Goal: Obtain resource: Obtain resource

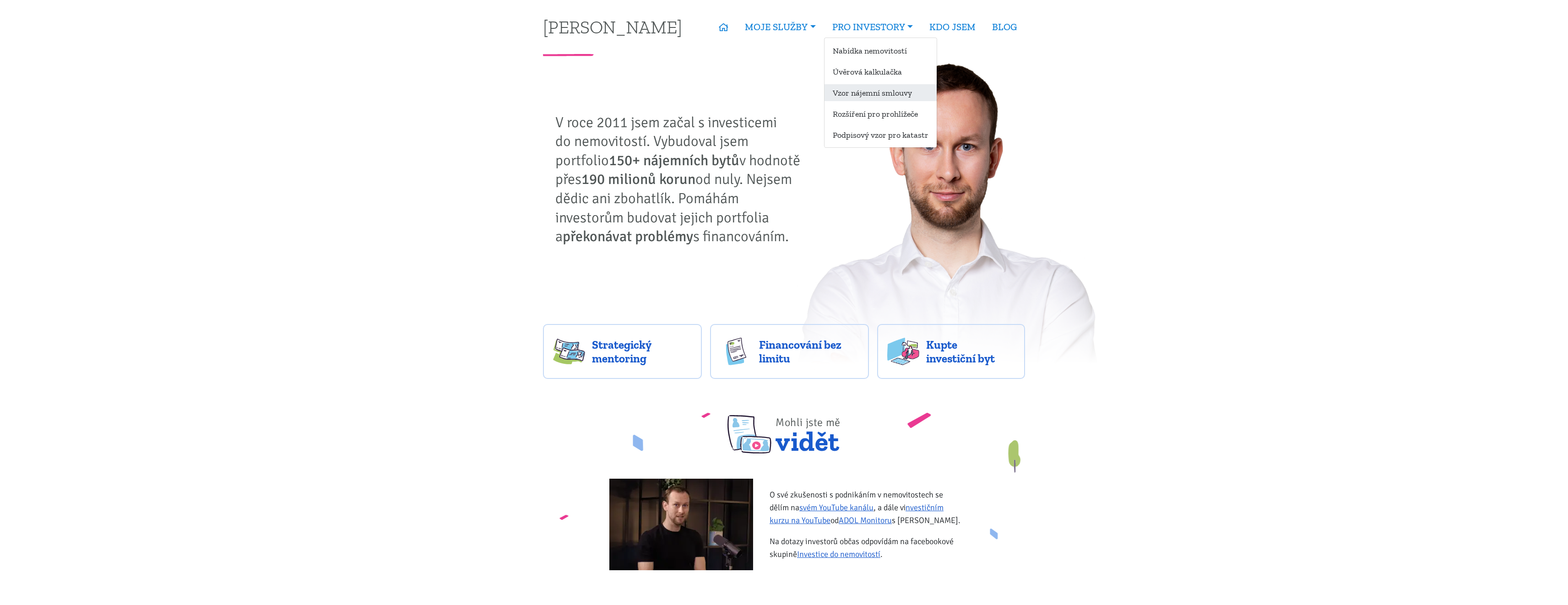
click at [866, 89] on link "Vzor nájemní smlouvy" at bounding box center [881, 93] width 112 height 17
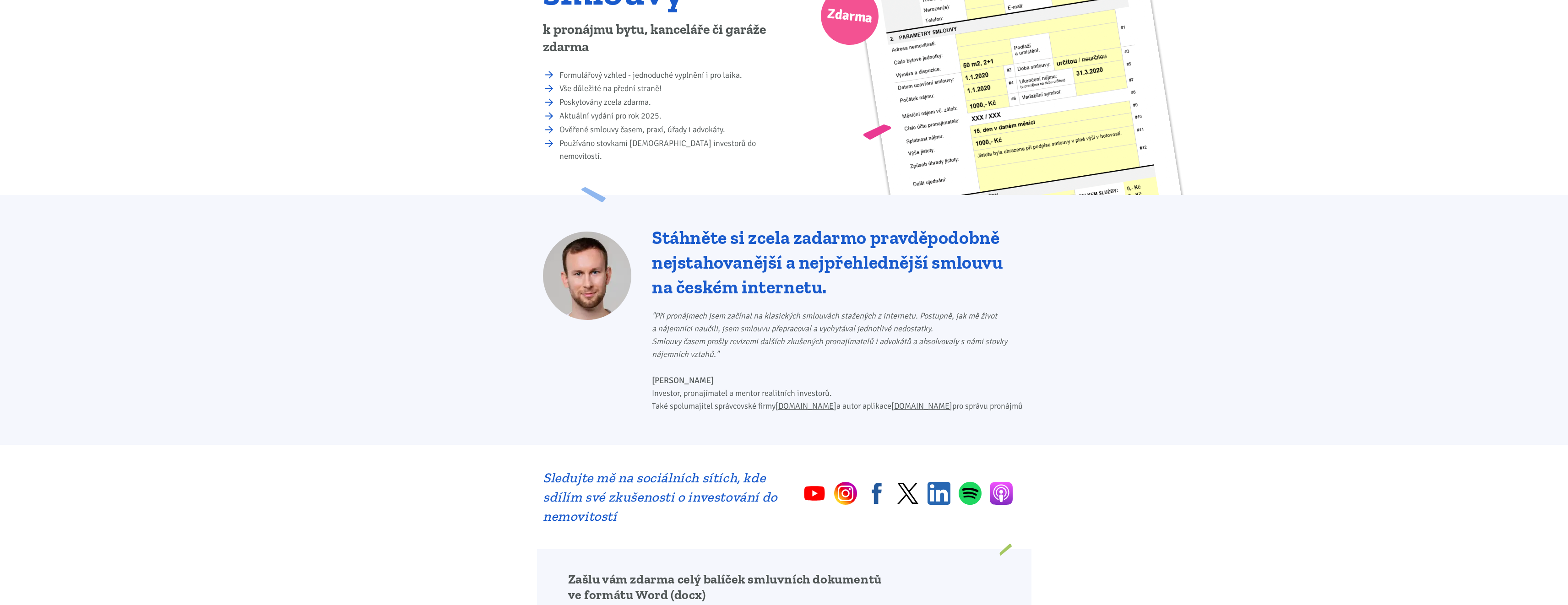
scroll to position [205, 0]
click at [591, 256] on img at bounding box center [587, 275] width 88 height 88
drag, startPoint x: 692, startPoint y: 303, endPoint x: 711, endPoint y: 345, distance: 46.1
click at [711, 345] on icon ""Při pronájmech jsem začínal na klasických smlouvách stažených z internetu. Pos…" at bounding box center [830, 334] width 355 height 49
click at [716, 340] on icon ""Při pronájmech jsem začínal na klasických smlouvách stažených z internetu. Pos…" at bounding box center [830, 334] width 355 height 49
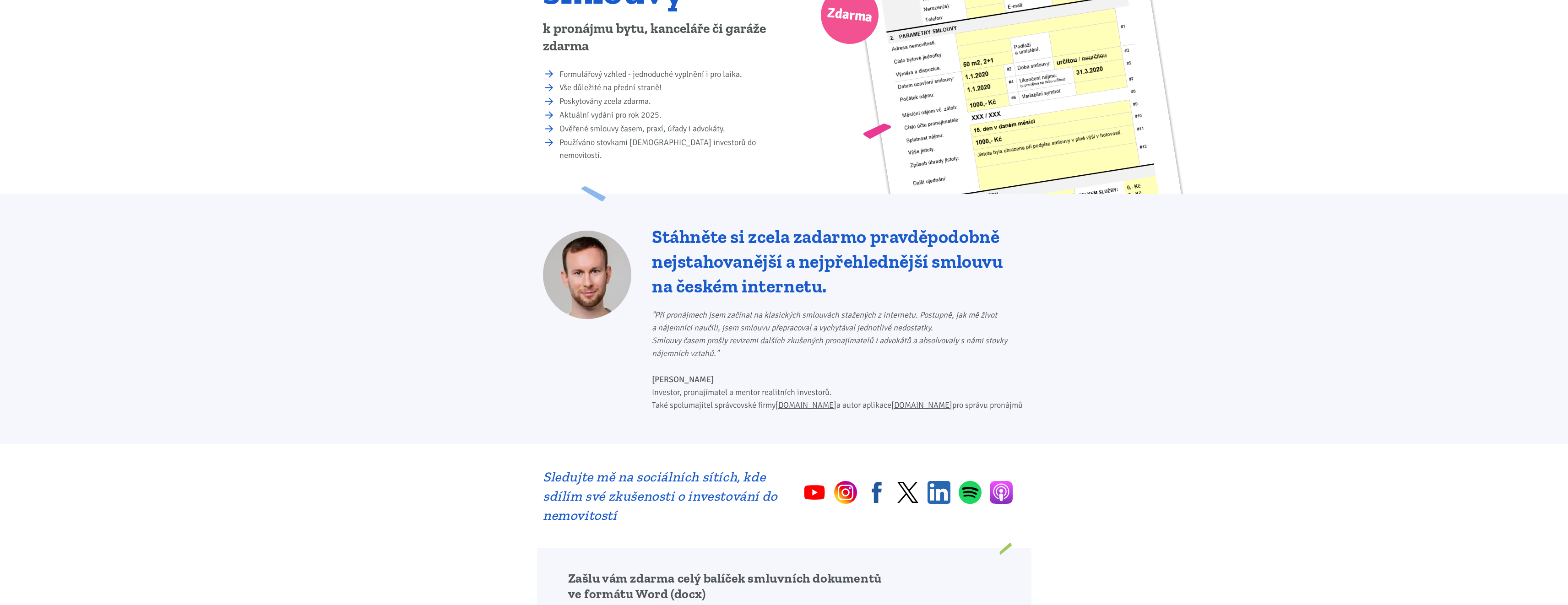
click at [716, 340] on icon ""Při pronájmech jsem začínal na klasických smlouvách stažených z internetu. Pos…" at bounding box center [830, 334] width 355 height 49
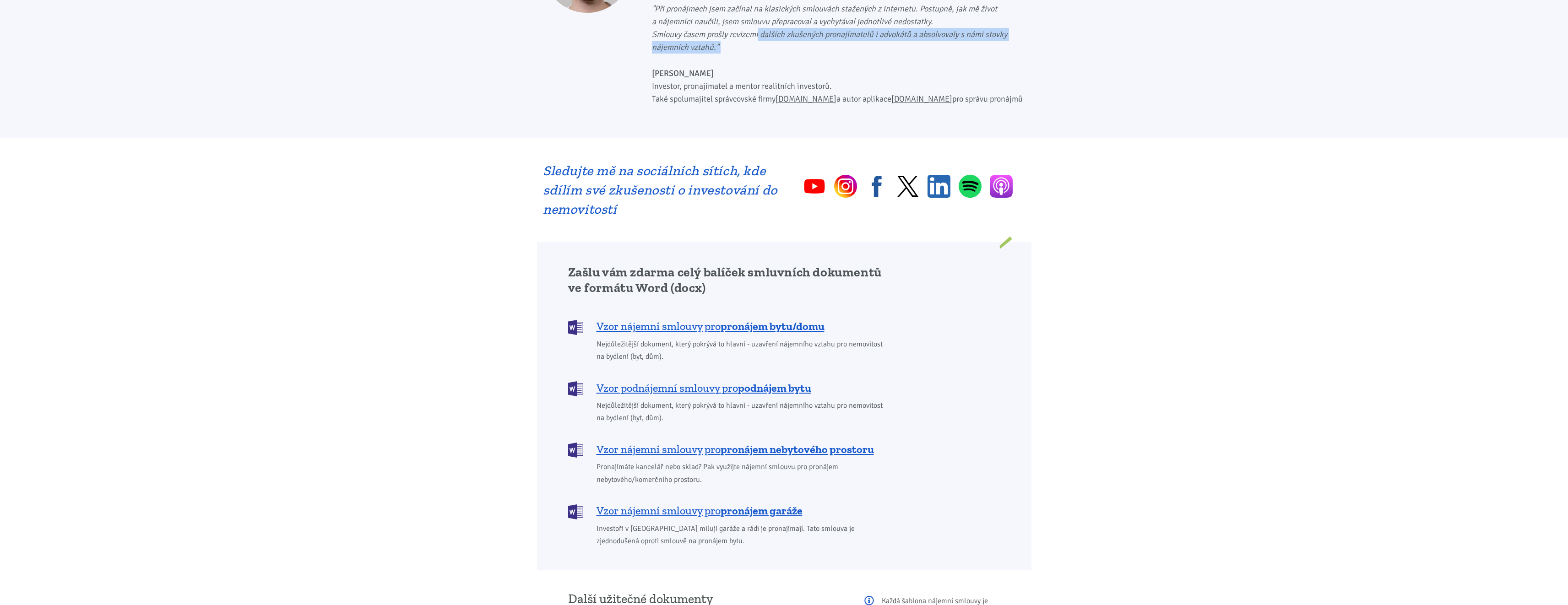
scroll to position [517, 0]
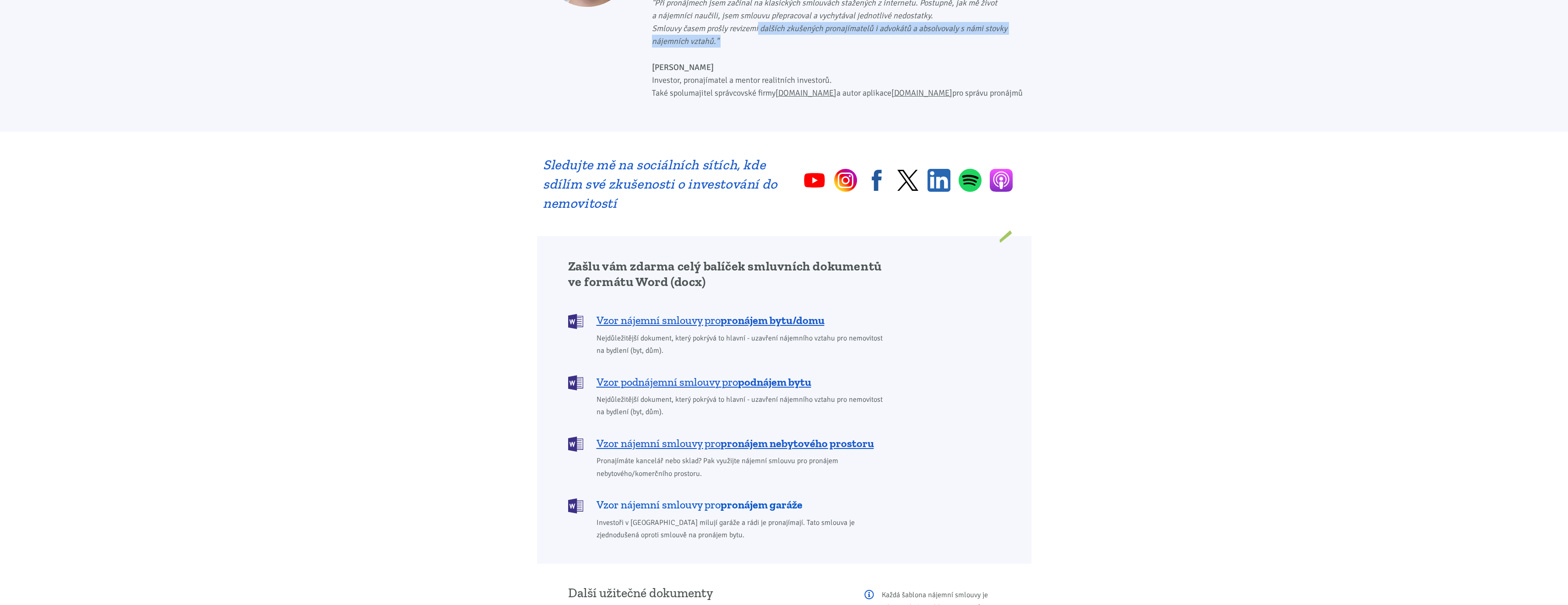
click at [712, 498] on span "Vzor nájemní smlouvy pro pronájem garáže" at bounding box center [699, 505] width 206 height 15
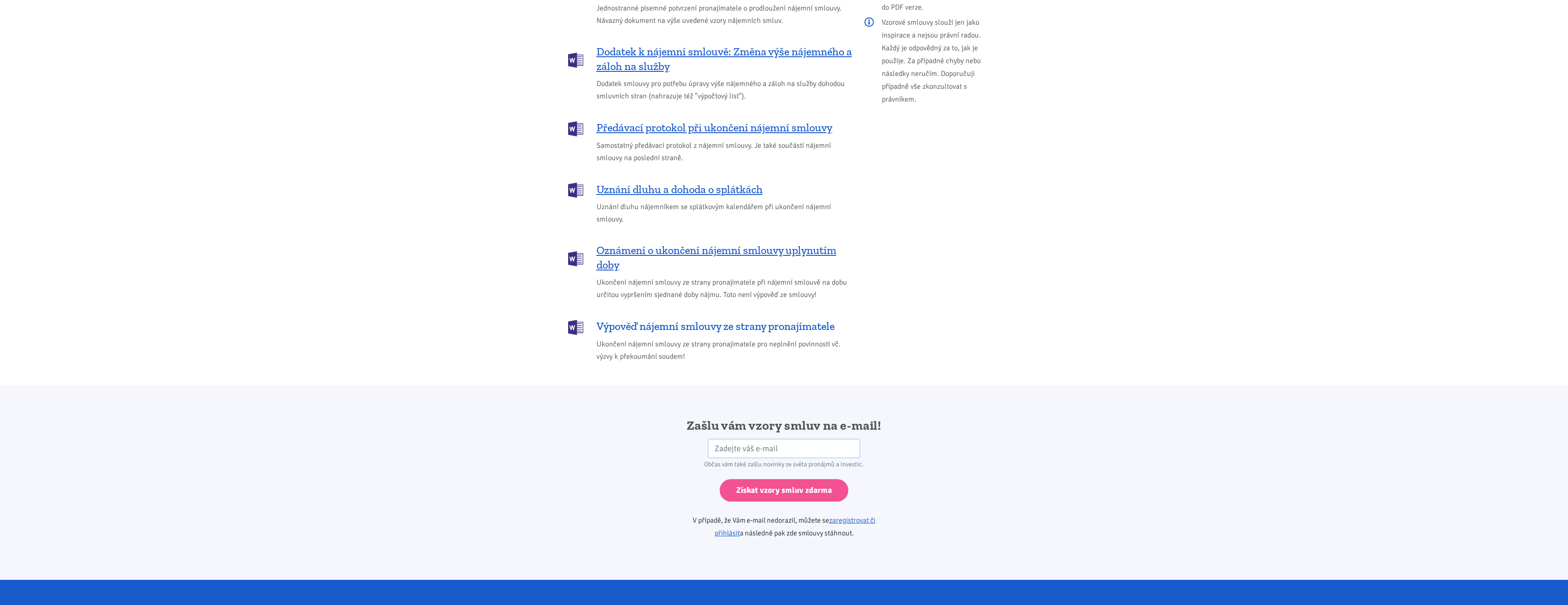
click at [744, 320] on span "Výpověď nájemní smlouvy ze strany pronajímatele" at bounding box center [715, 326] width 238 height 15
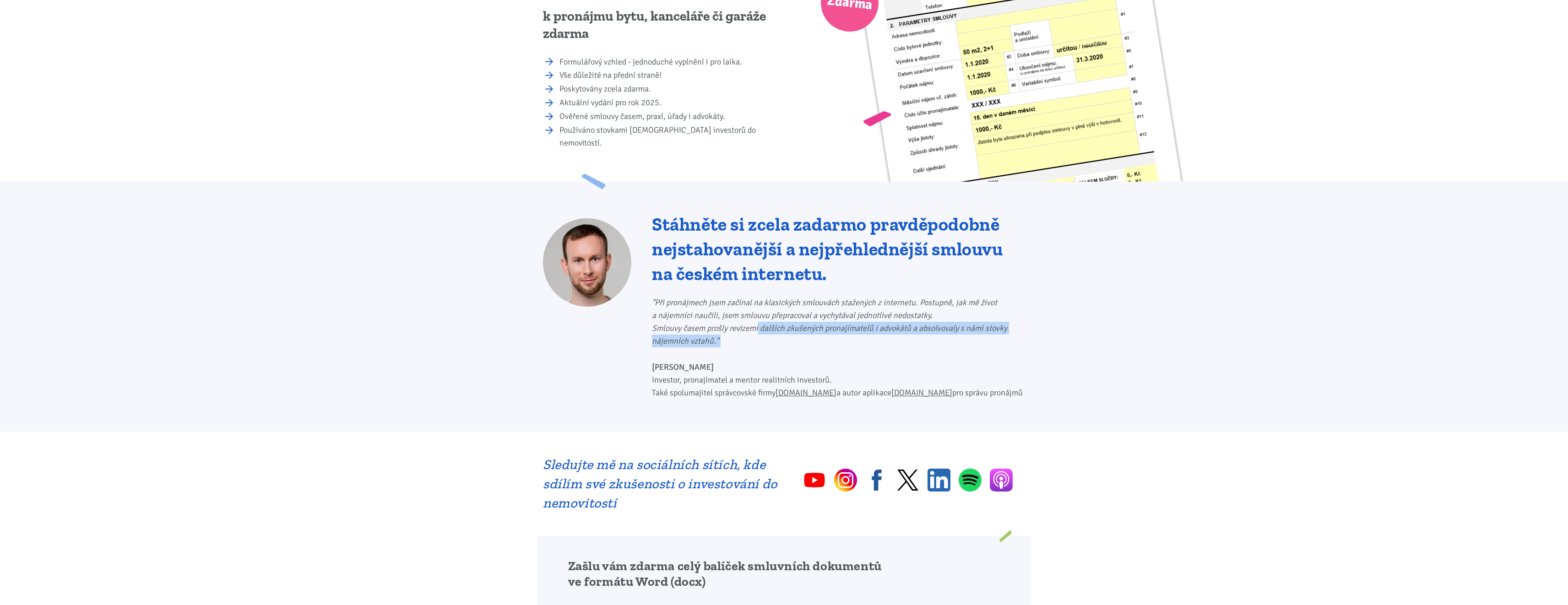
scroll to position [377, 0]
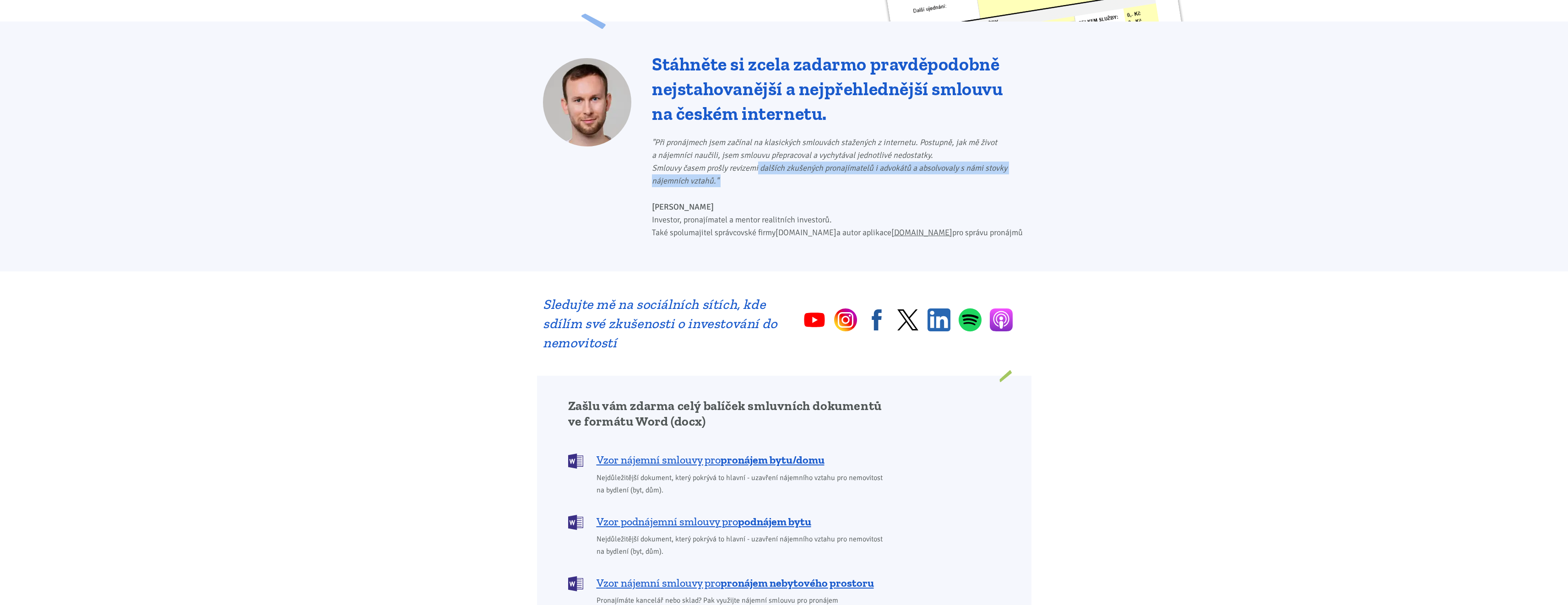
click at [794, 228] on link "Spravujeme.cz" at bounding box center [806, 233] width 61 height 10
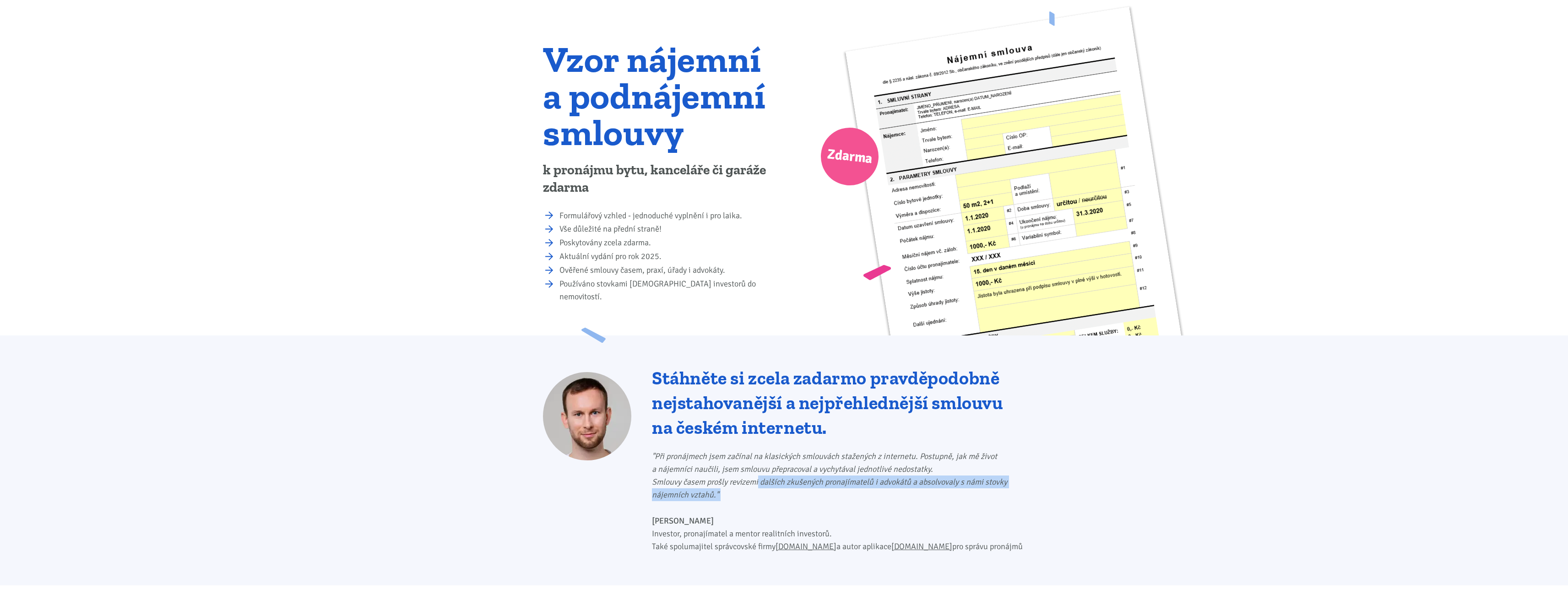
scroll to position [0, 0]
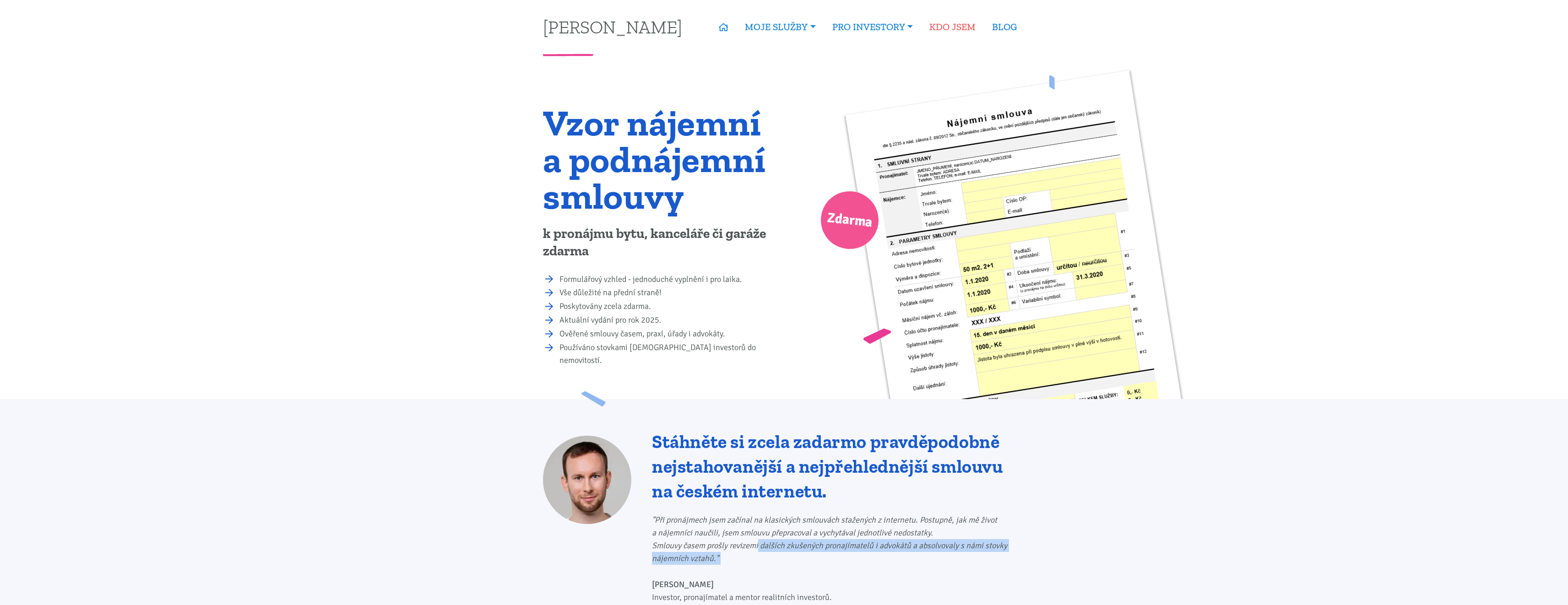
click at [975, 27] on link "KDO JSEM" at bounding box center [952, 27] width 63 height 21
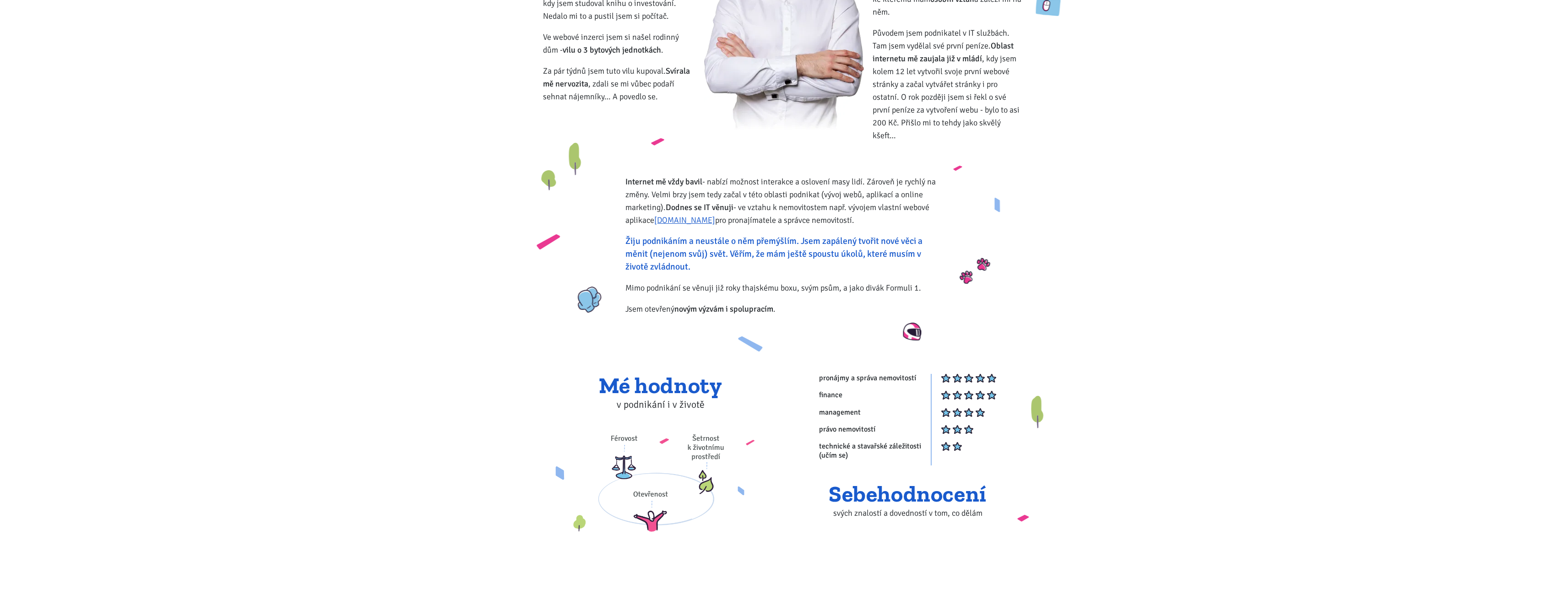
scroll to position [4, 0]
